Goal: Task Accomplishment & Management: Manage account settings

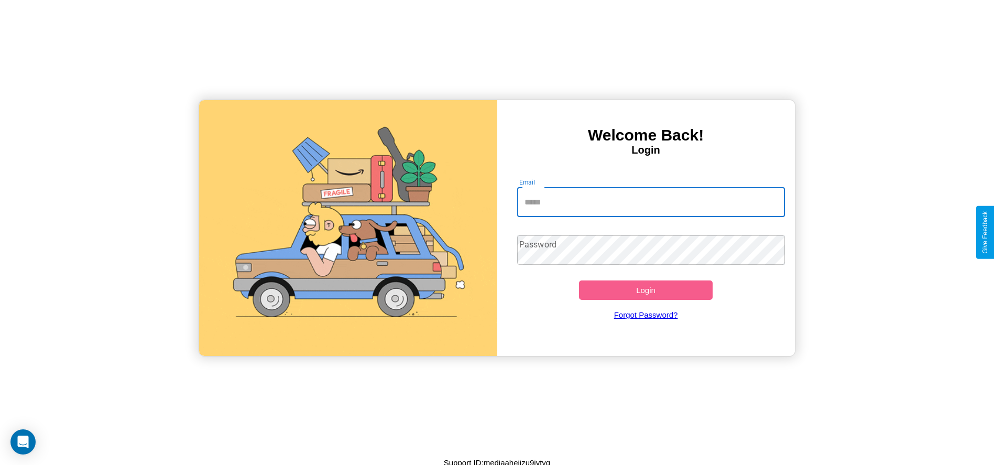
click at [651, 202] on input "Email" at bounding box center [651, 202] width 268 height 29
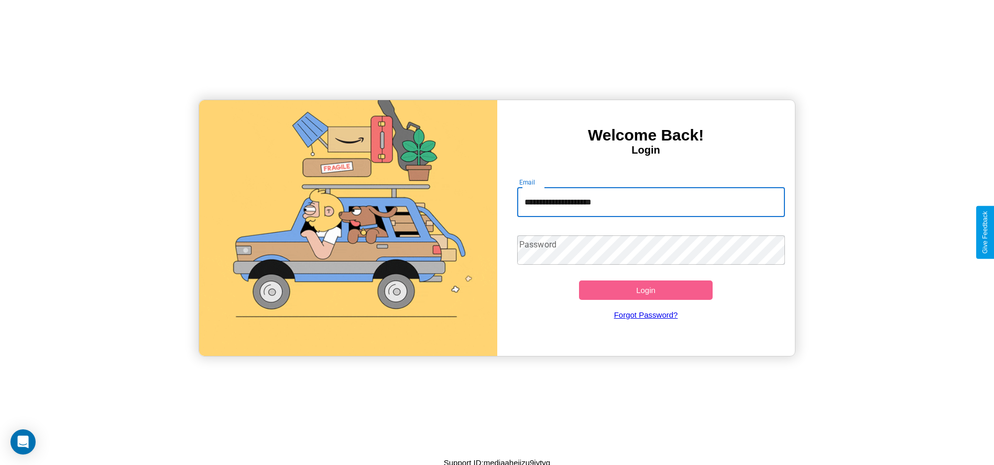
type input "**********"
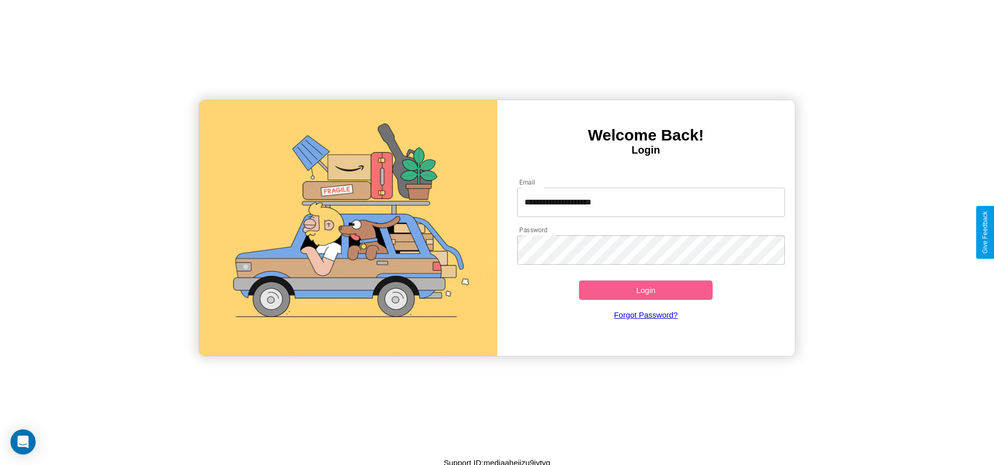
click at [645, 290] on button "Login" at bounding box center [646, 289] width 134 height 19
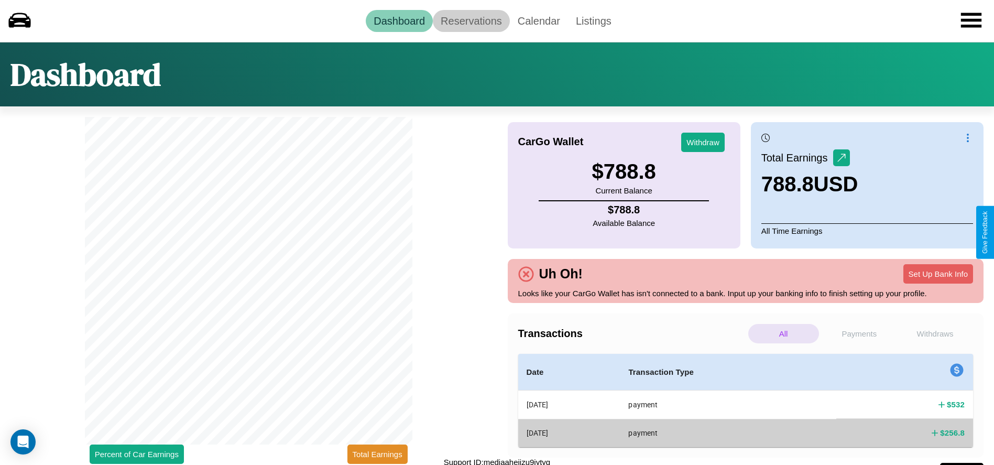
click at [471, 20] on link "Reservations" at bounding box center [471, 21] width 77 height 22
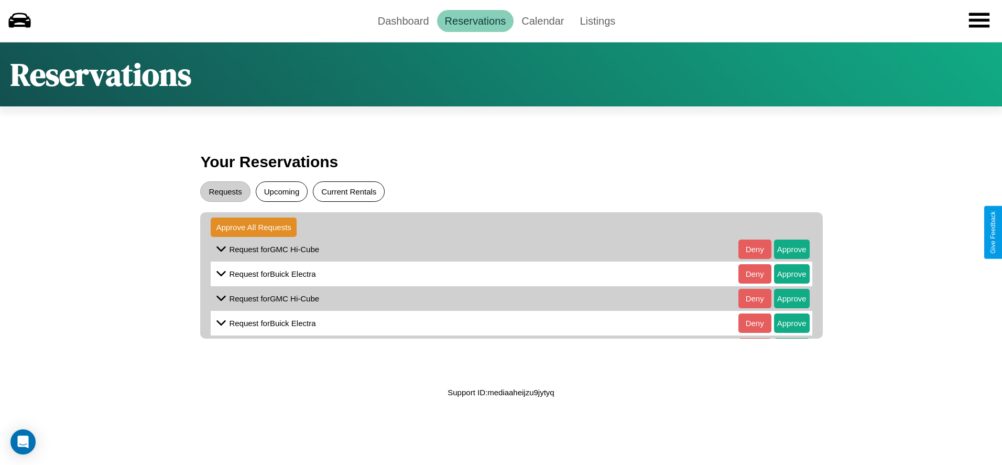
click at [348, 191] on button "Current Rentals" at bounding box center [349, 191] width 72 height 20
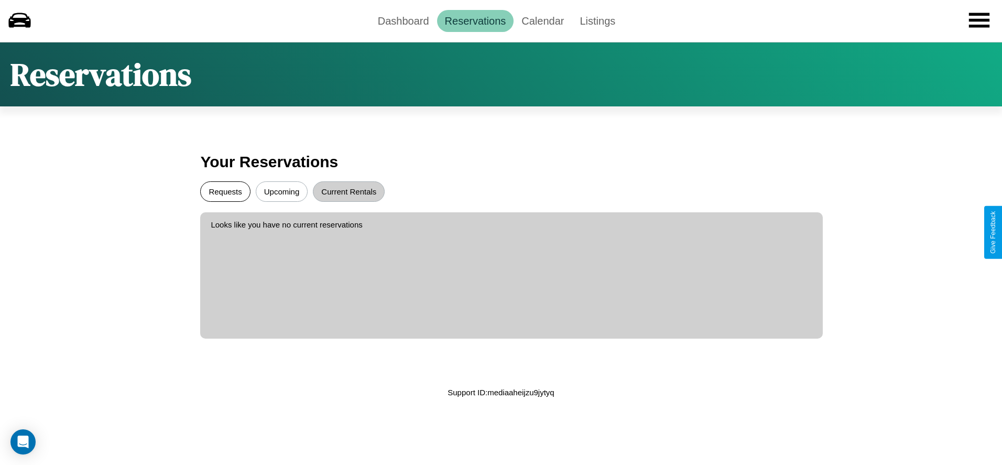
click at [225, 191] on button "Requests" at bounding box center [225, 191] width 50 height 20
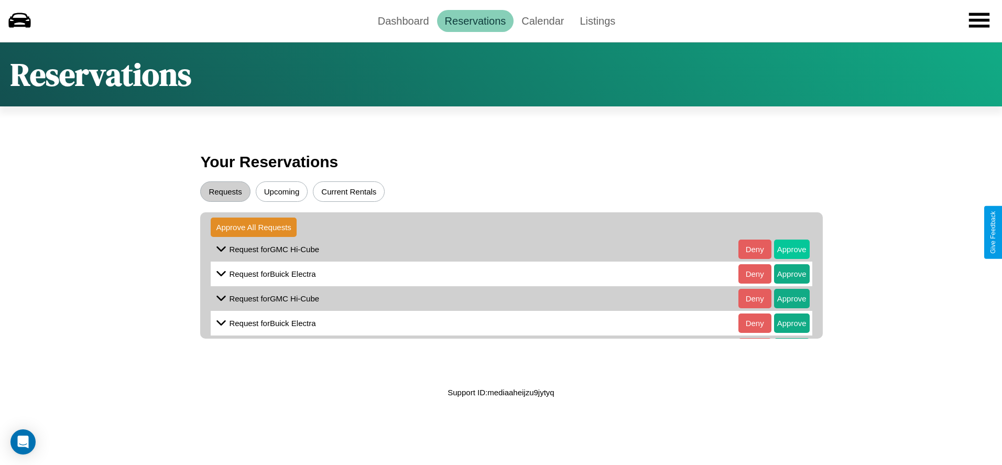
click at [783, 249] on button "Approve" at bounding box center [792, 248] width 36 height 19
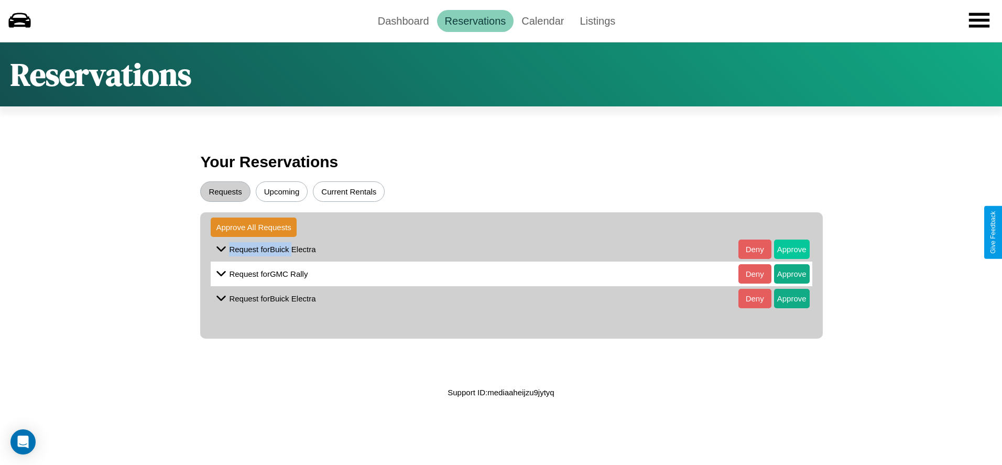
click at [783, 249] on button "Approve" at bounding box center [792, 248] width 36 height 19
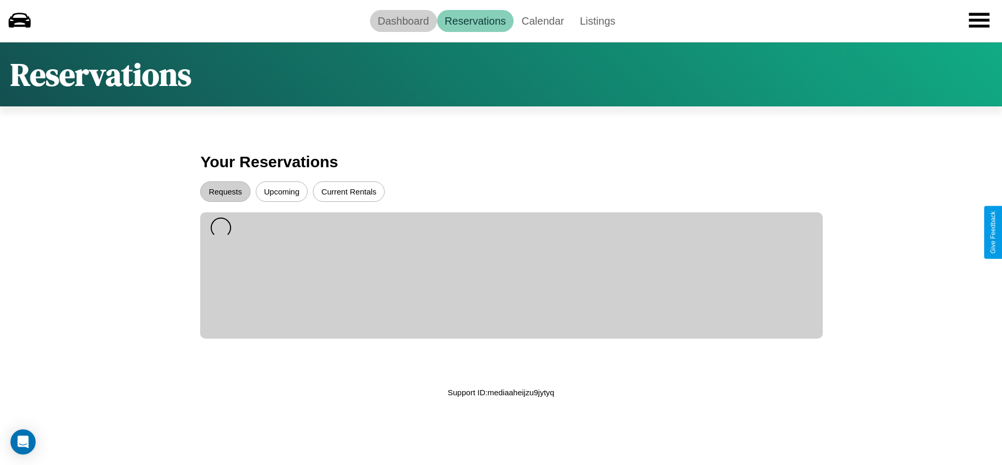
click at [403, 20] on link "Dashboard" at bounding box center [403, 21] width 67 height 22
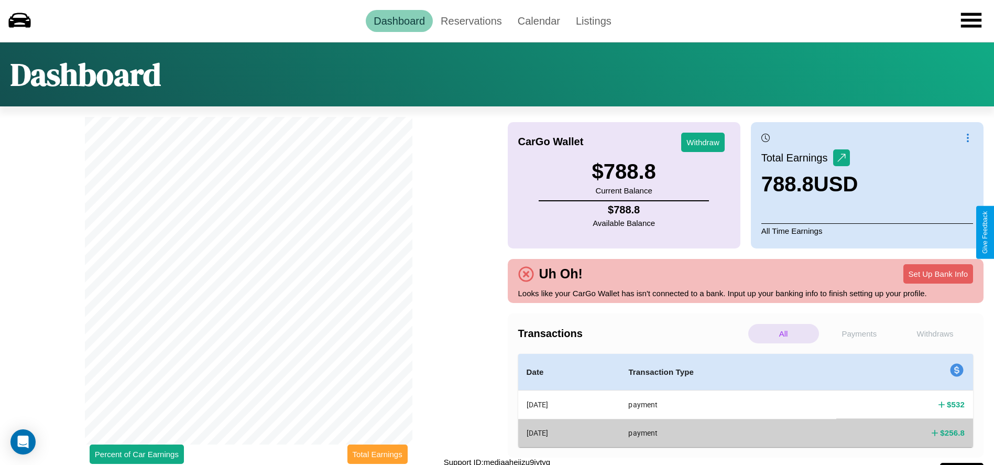
click at [377, 454] on button "Total Earnings" at bounding box center [377, 453] width 60 height 19
